Goal: Navigation & Orientation: Find specific page/section

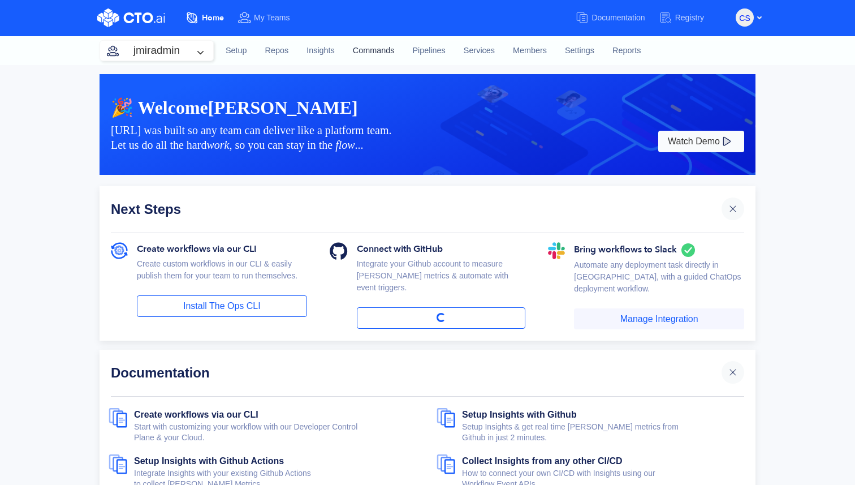
click at [382, 45] on link "Commands" at bounding box center [374, 51] width 60 height 31
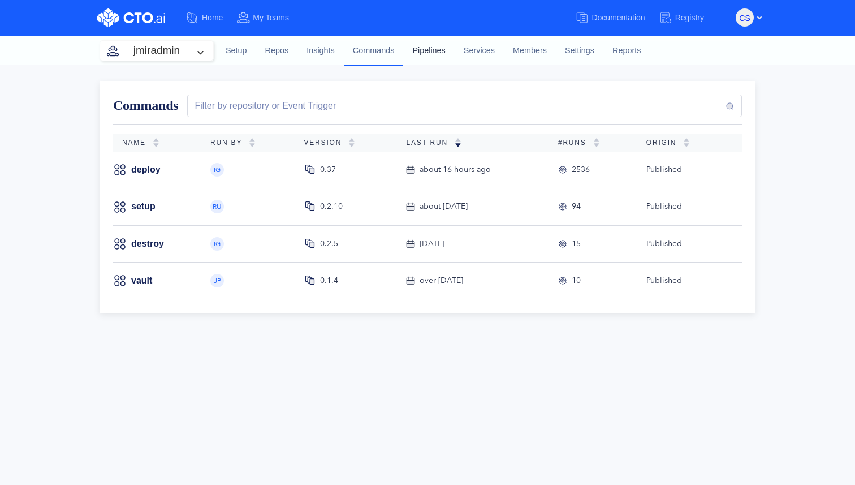
click at [439, 50] on link "Pipelines" at bounding box center [428, 51] width 51 height 31
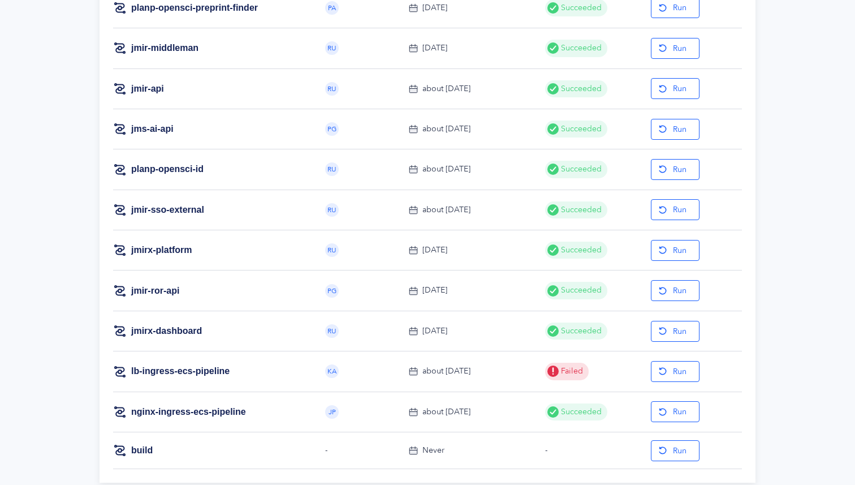
scroll to position [532, 0]
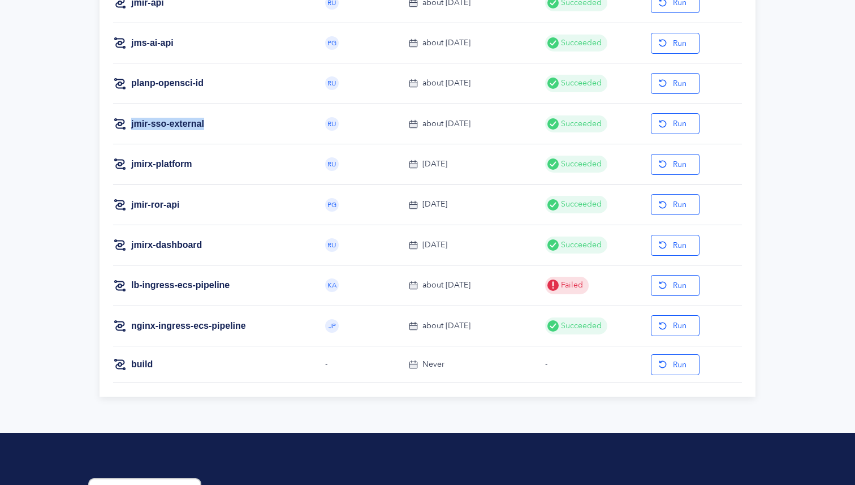
drag, startPoint x: 219, startPoint y: 118, endPoint x: 129, endPoint y: 121, distance: 90.0
click at [129, 121] on div "jmir-sso-external" at bounding box center [210, 124] width 194 height 14
copy link "jmir-sso-external"
click at [211, 128] on div "jmir-sso-external" at bounding box center [210, 124] width 194 height 14
drag, startPoint x: 225, startPoint y: 126, endPoint x: 129, endPoint y: 122, distance: 96.2
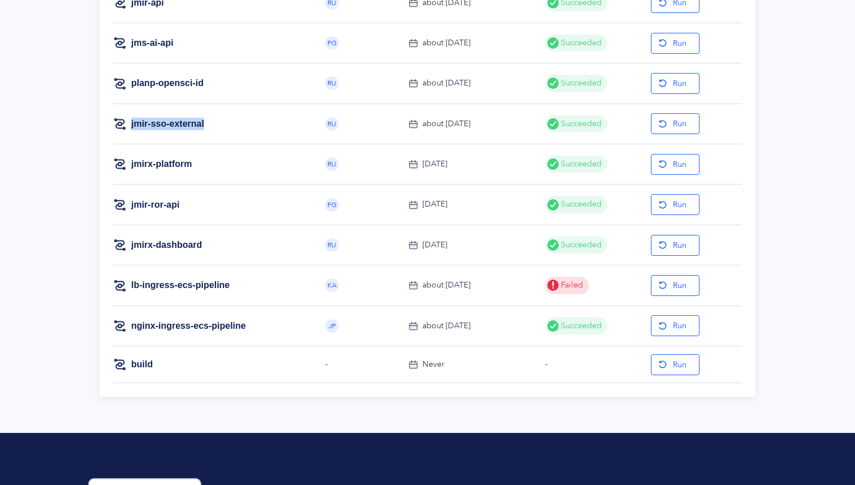
click at [129, 122] on div "jmir-sso-external" at bounding box center [210, 124] width 194 height 14
copy link "jmir-sso-external"
